Goal: Transaction & Acquisition: Subscribe to service/newsletter

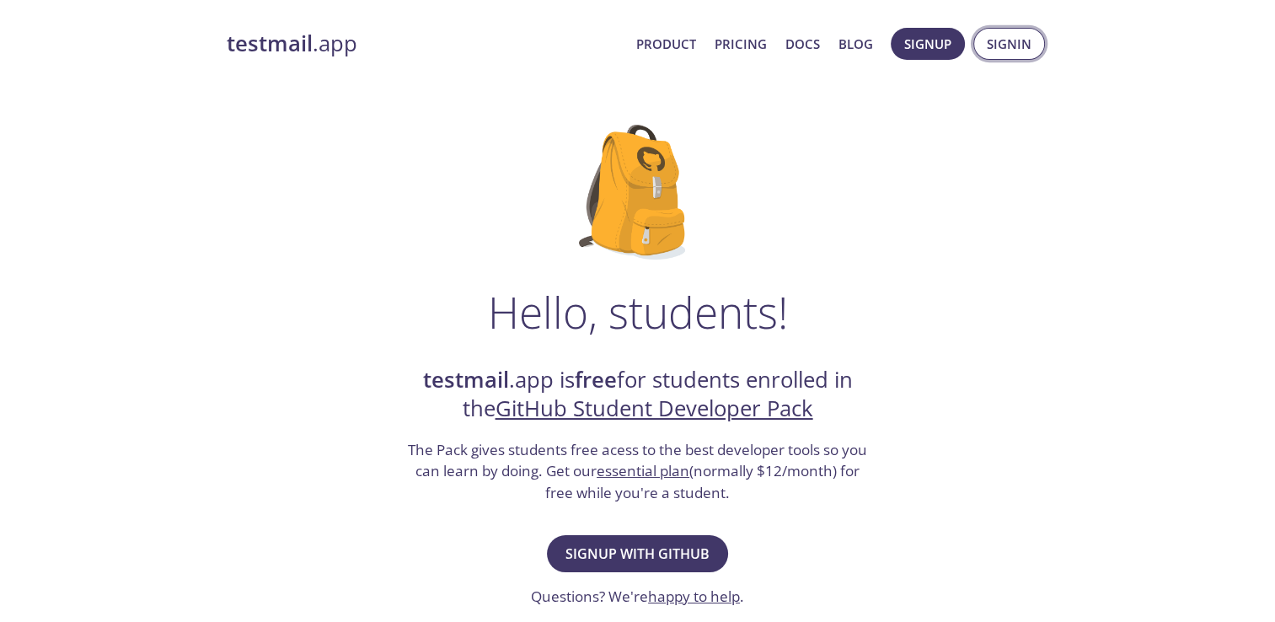
click at [1015, 36] on span "Signin" at bounding box center [1009, 44] width 45 height 22
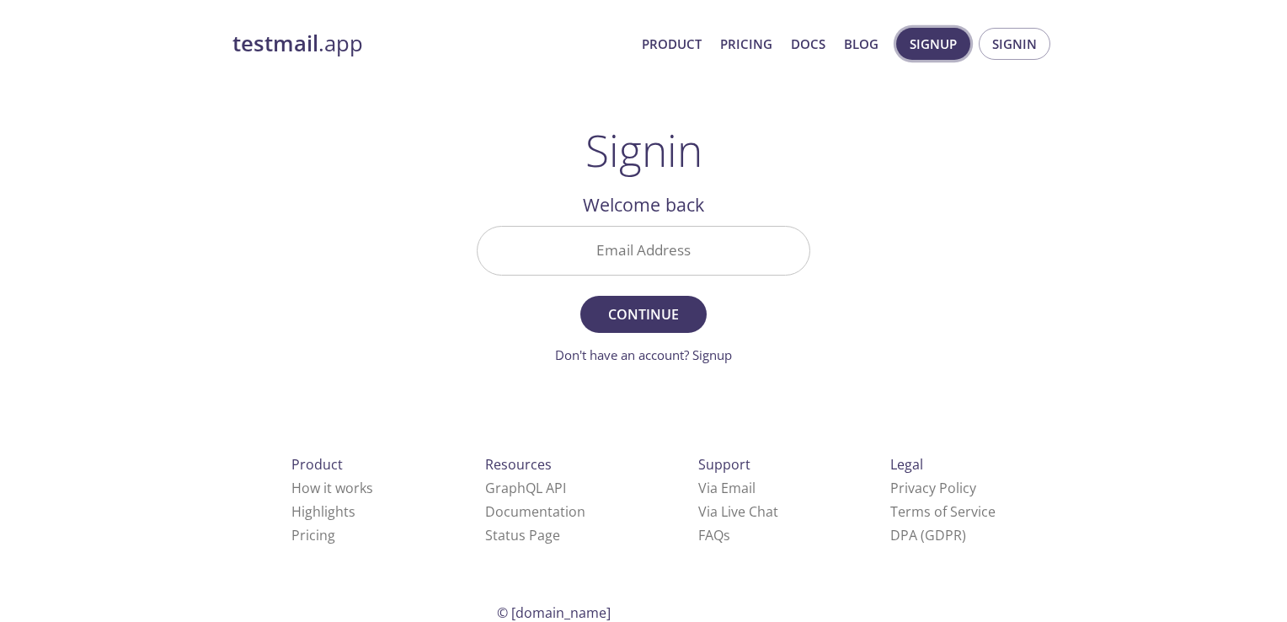
click at [939, 52] on span "Signup" at bounding box center [933, 44] width 47 height 22
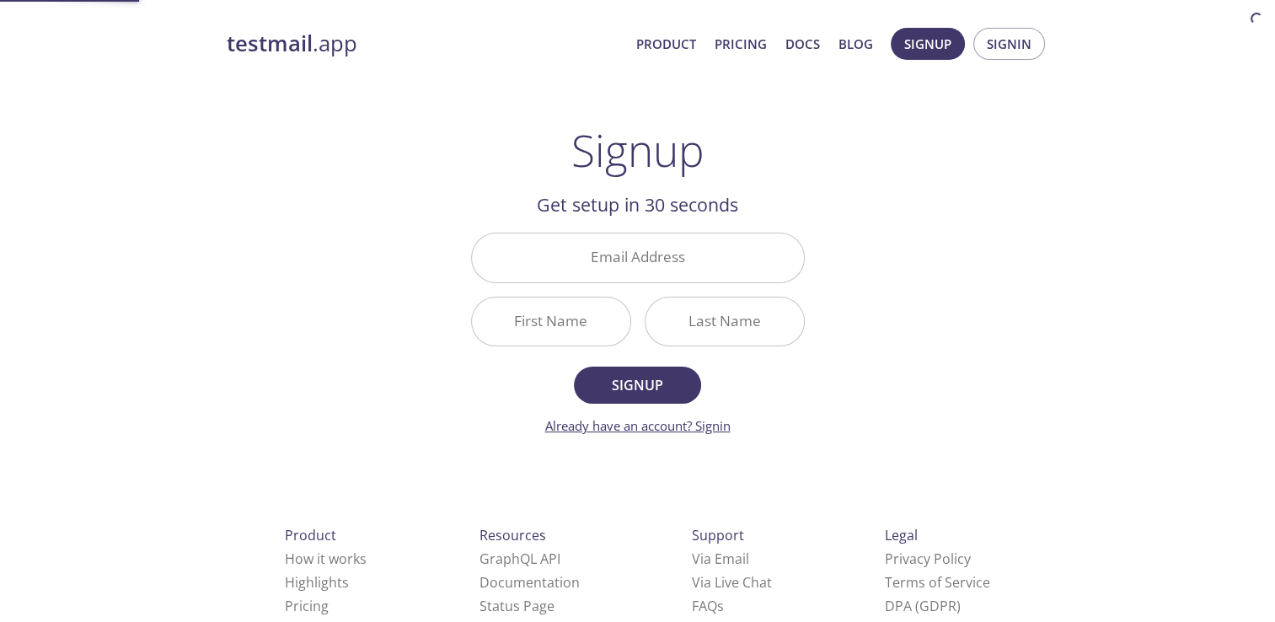
click at [666, 425] on link "Already have an account? Signin" at bounding box center [637, 425] width 185 height 17
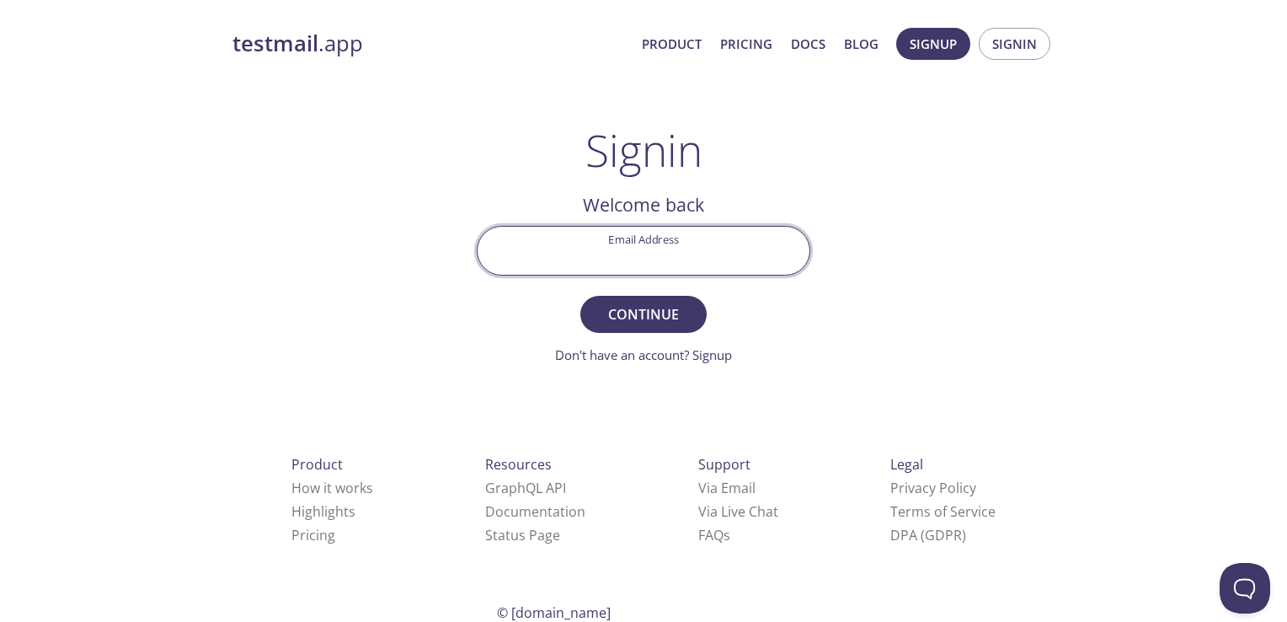
click at [664, 261] on input "Email Address" at bounding box center [644, 251] width 332 height 48
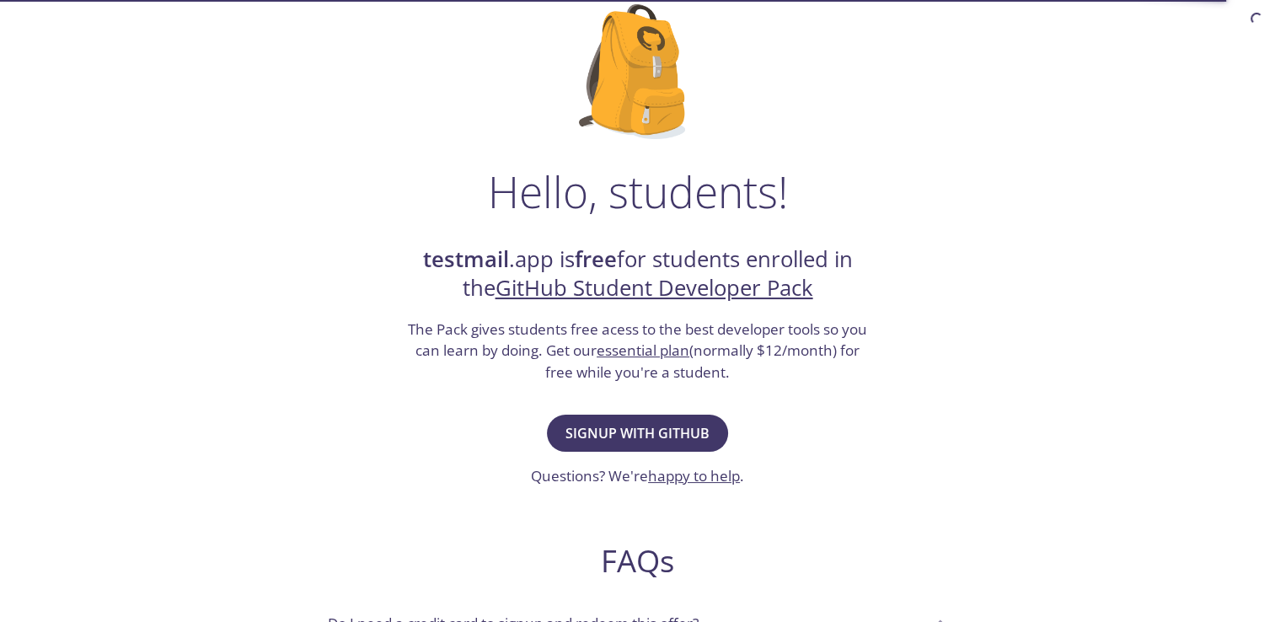
scroll to position [121, 0]
click at [653, 431] on span "Signup with GitHub" at bounding box center [637, 432] width 144 height 24
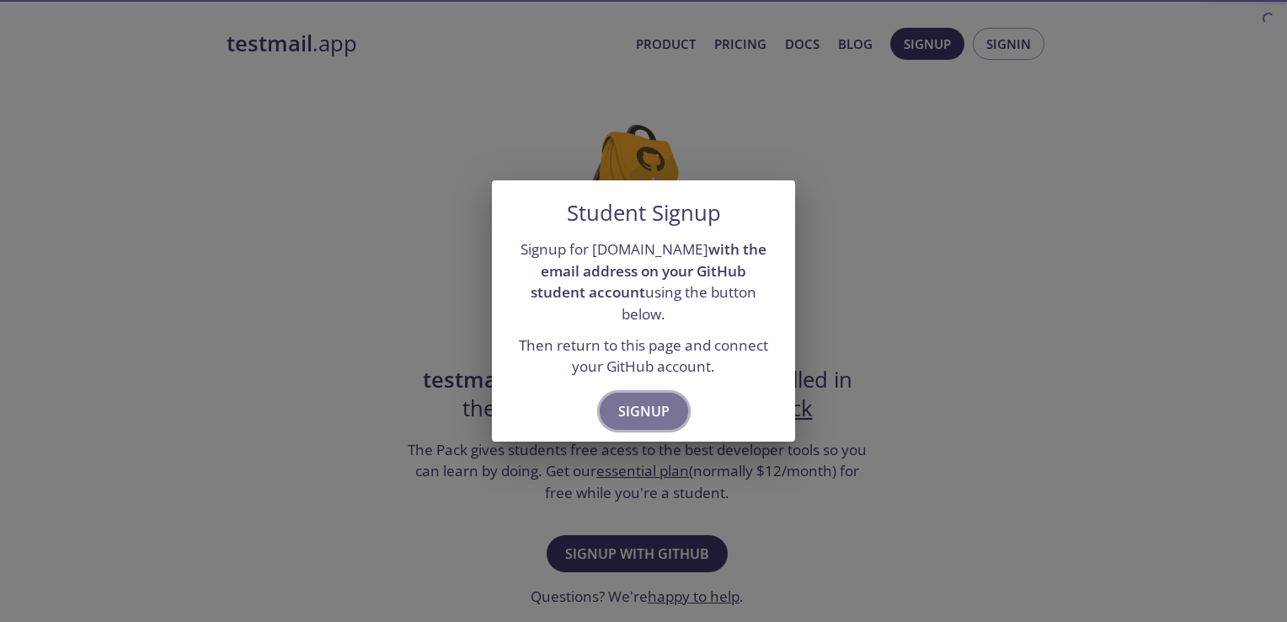
click at [653, 401] on span "Signup" at bounding box center [643, 411] width 51 height 24
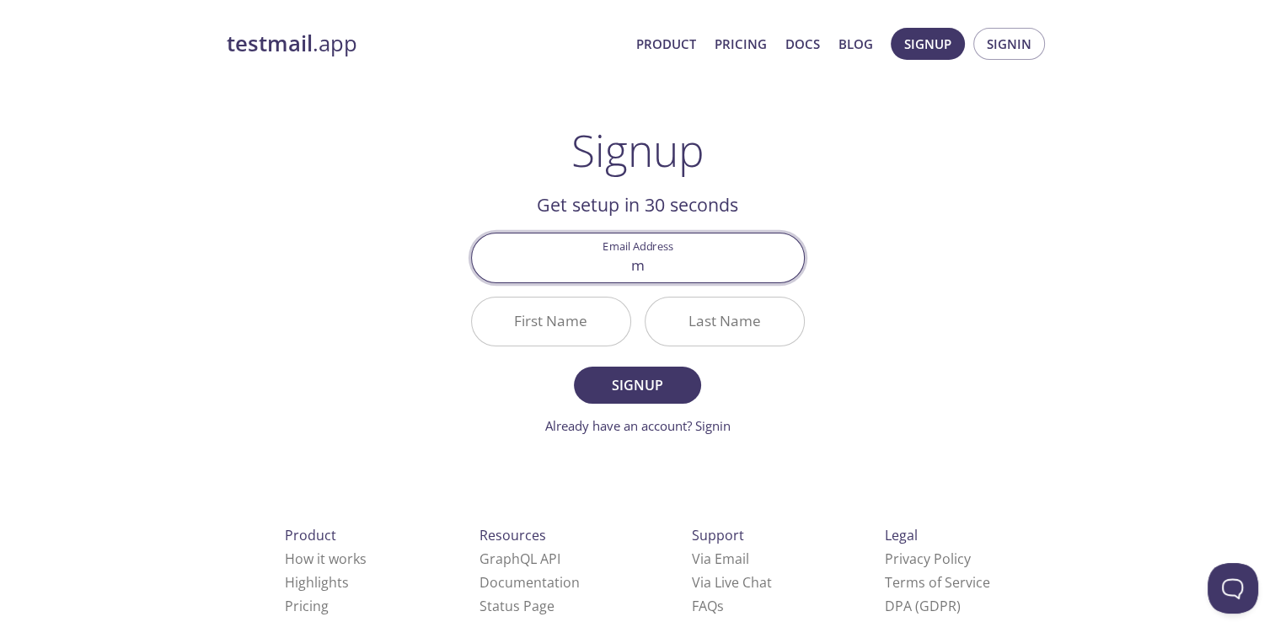
type input "[EMAIL_ADDRESS][DOMAIN_NAME]"
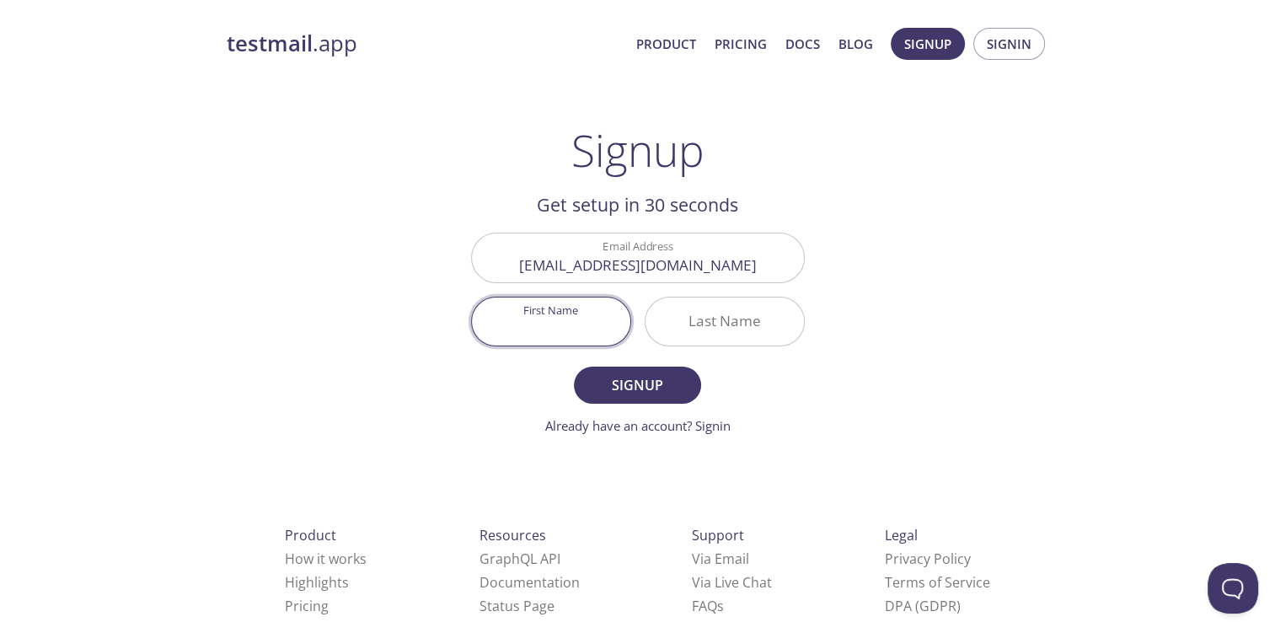
click at [545, 322] on input "First Name" at bounding box center [551, 321] width 158 height 48
type input "Mikky"
click at [693, 322] on input "Last Name" at bounding box center [724, 321] width 158 height 48
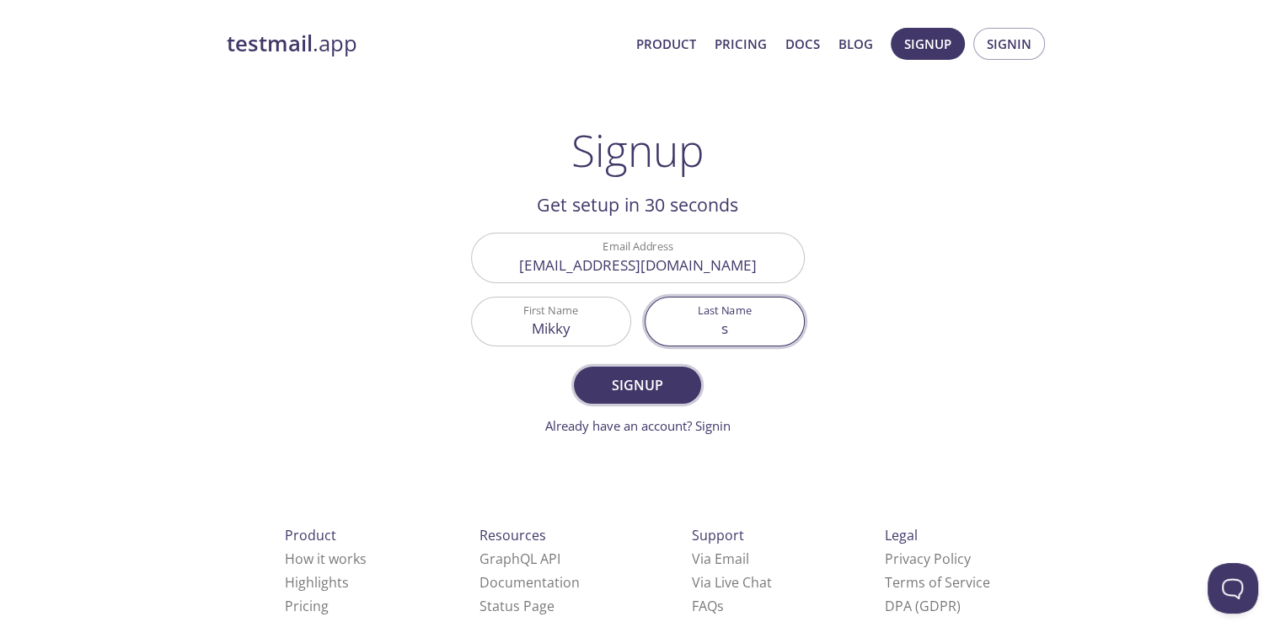
type input "s"
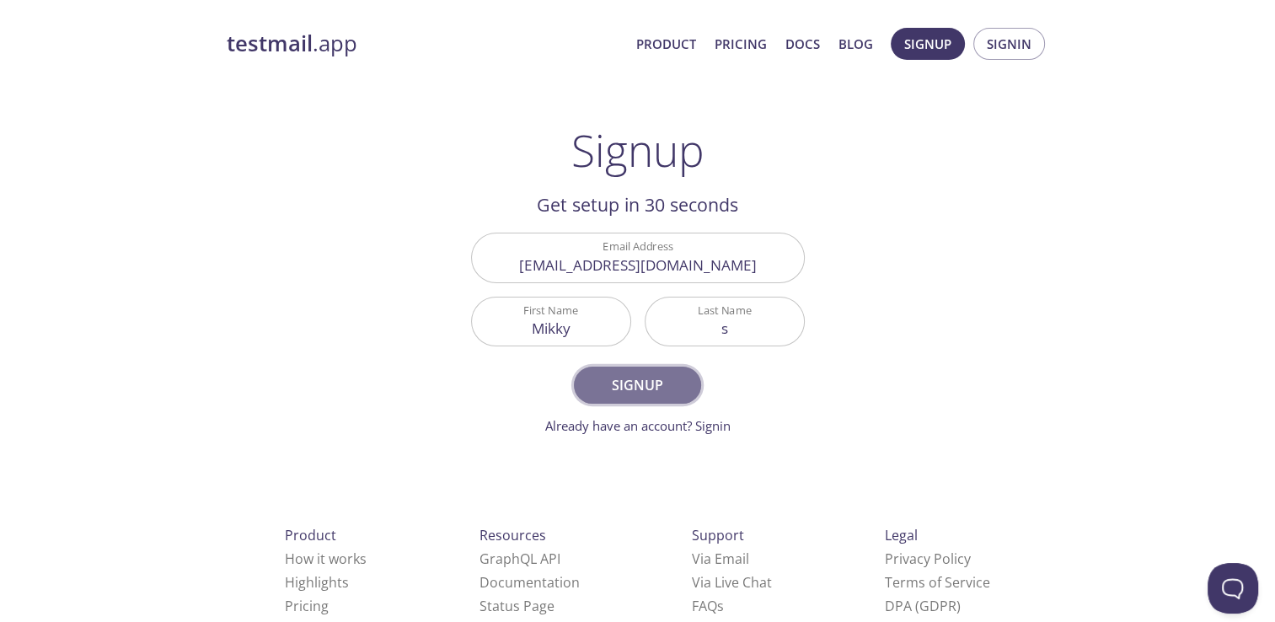
click at [681, 388] on span "Signup" at bounding box center [636, 385] width 89 height 24
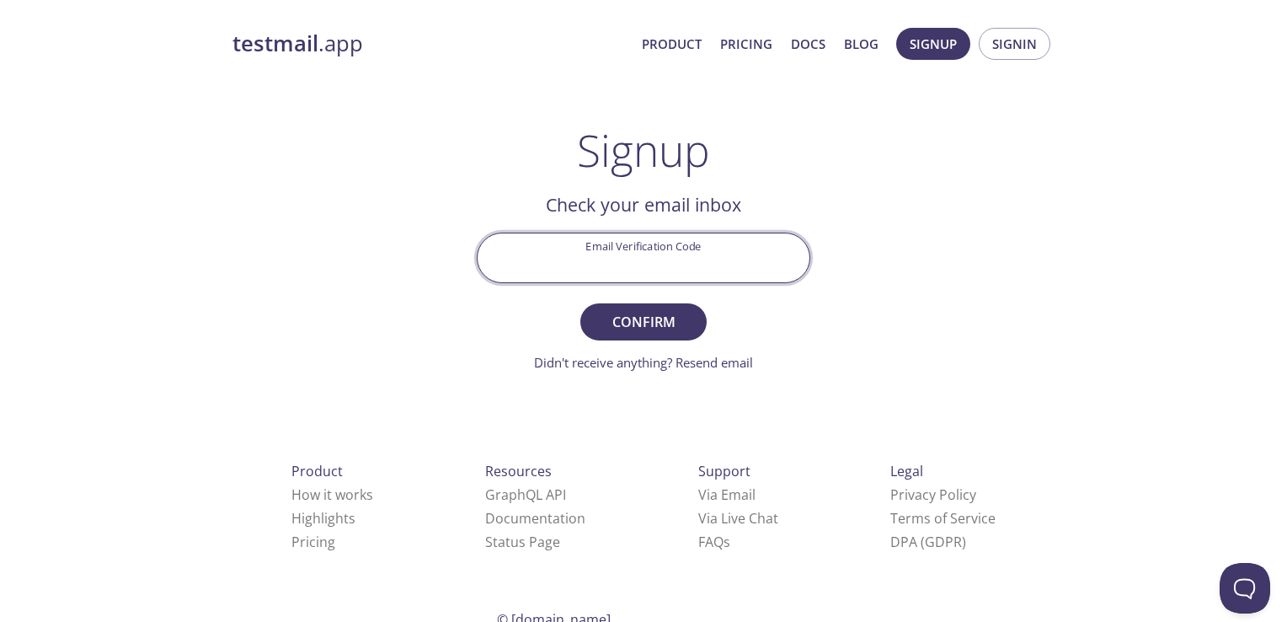
click at [698, 254] on input "Email Verification Code" at bounding box center [644, 257] width 332 height 48
type input "j"
type input "JD37EMP"
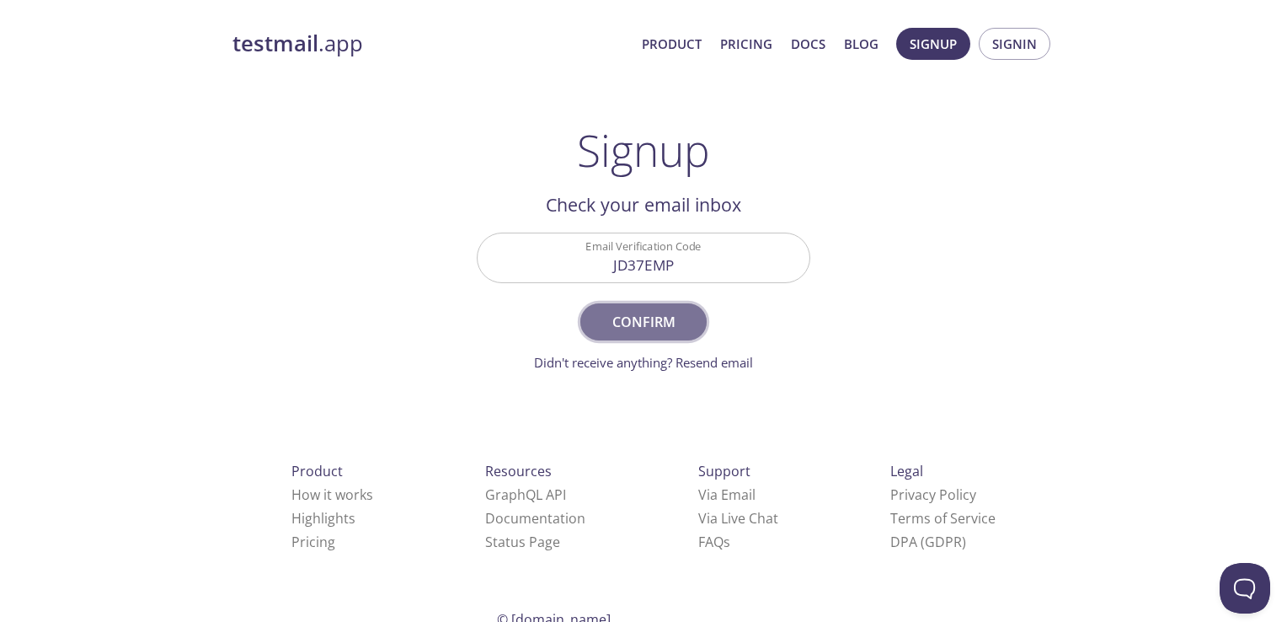
click at [682, 313] on span "Confirm" at bounding box center [643, 322] width 89 height 24
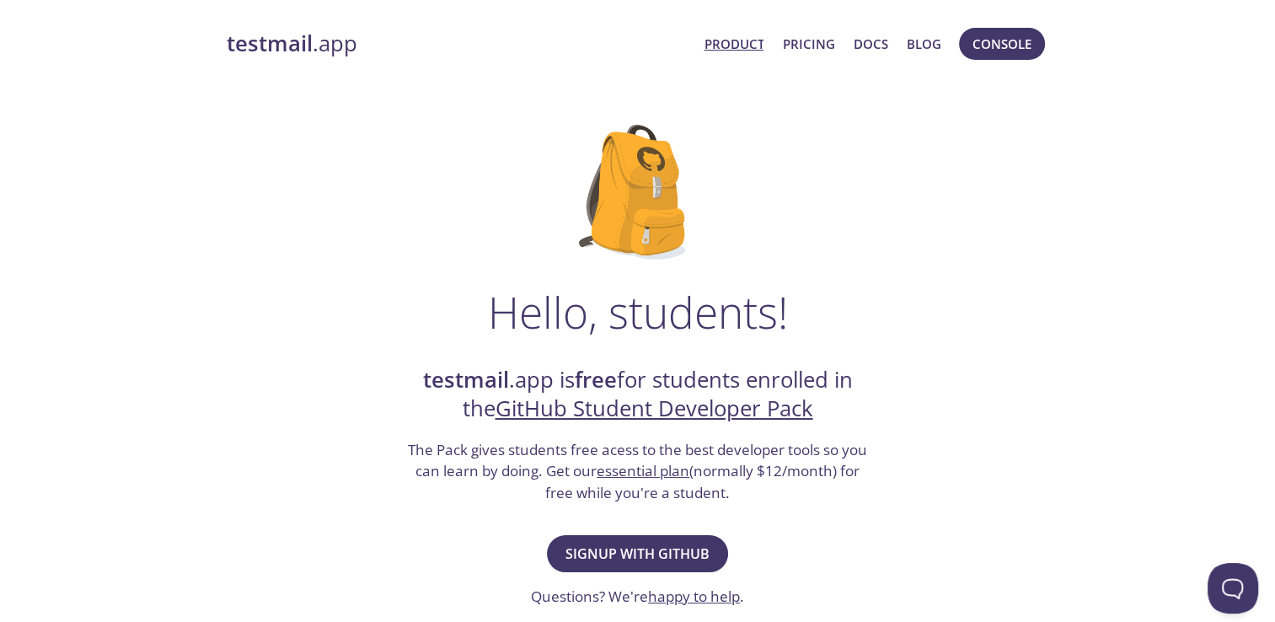
click at [740, 47] on link "Product" at bounding box center [734, 44] width 60 height 22
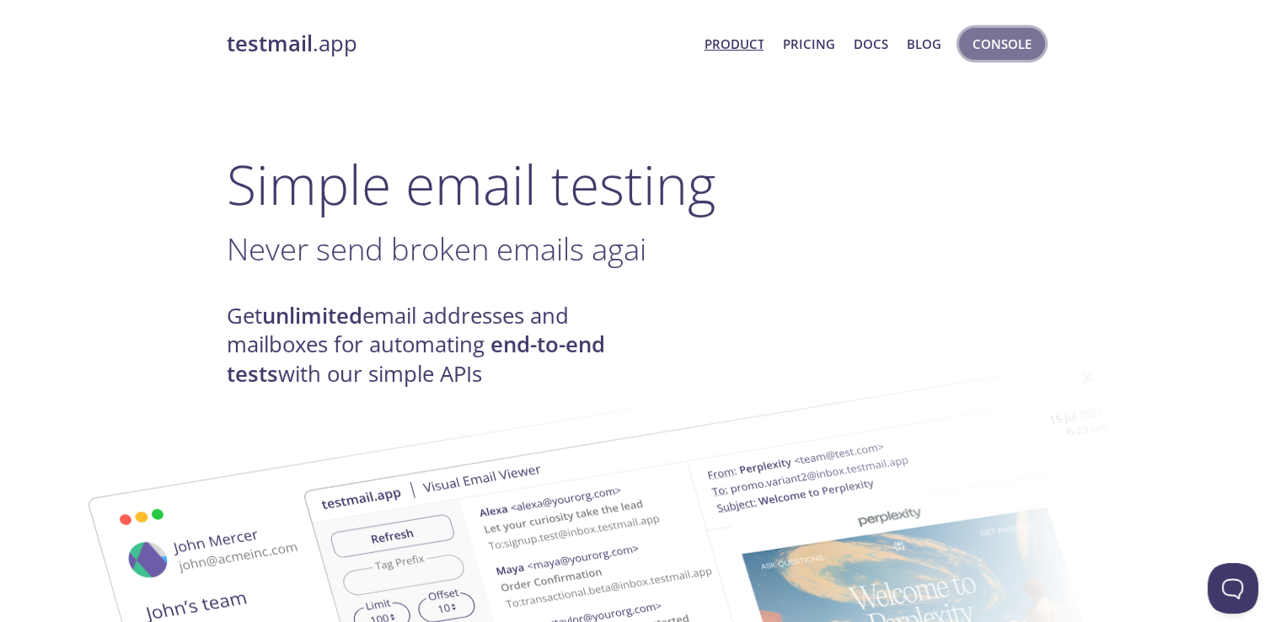
click at [972, 47] on span "Console" at bounding box center [1001, 44] width 59 height 22
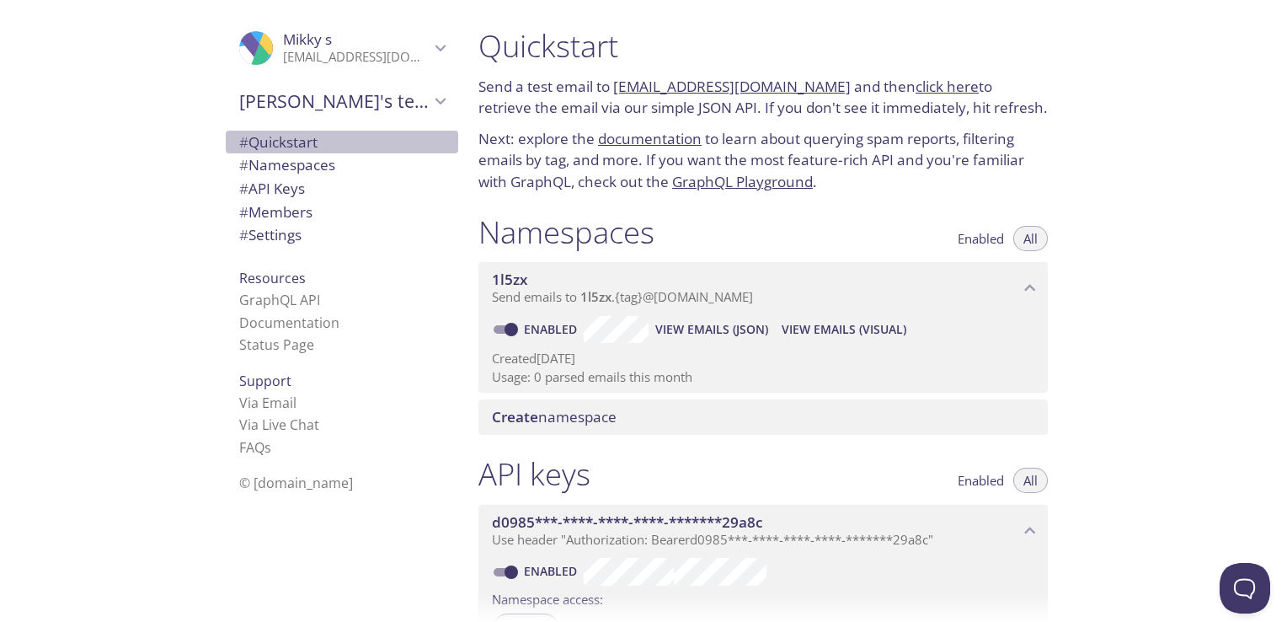
click at [269, 142] on span "# Quickstart" at bounding box center [278, 141] width 78 height 19
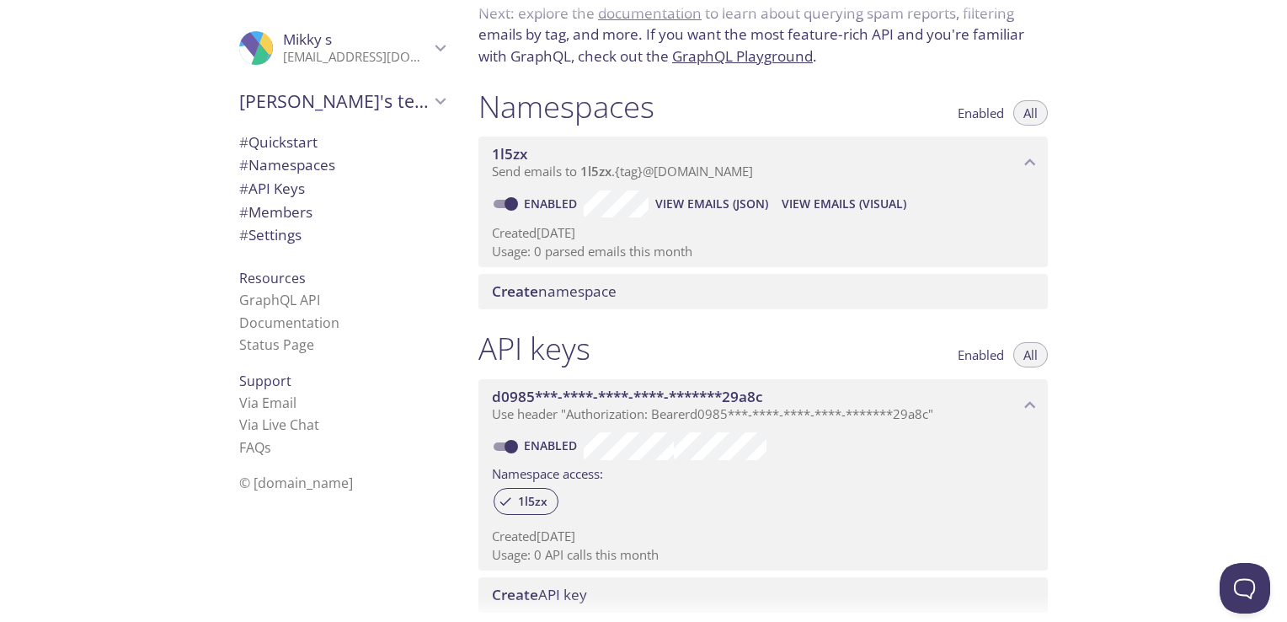
scroll to position [130, 0]
